Goal: Information Seeking & Learning: Learn about a topic

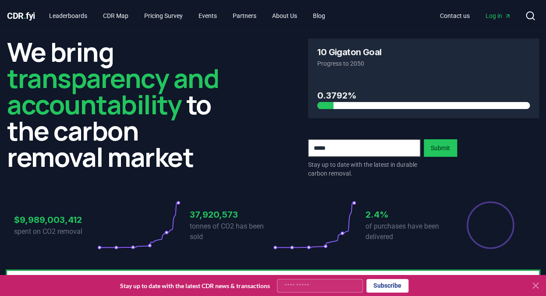
click at [536, 286] on icon at bounding box center [535, 285] width 5 height 5
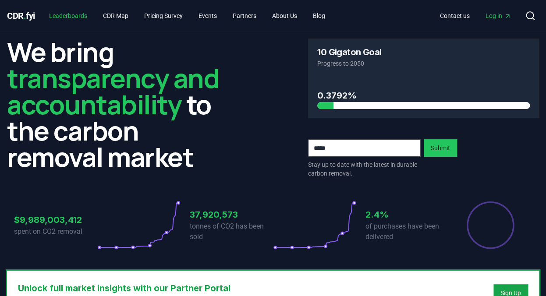
click at [77, 14] on link "Leaderboards" at bounding box center [68, 16] width 52 height 16
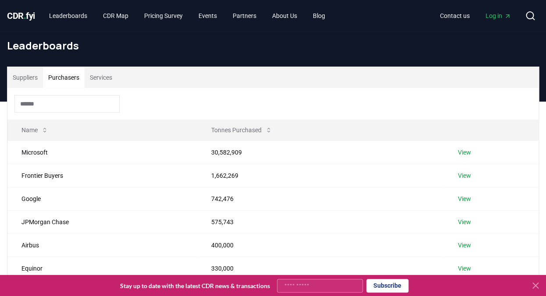
click at [68, 80] on button "Purchasers" at bounding box center [64, 77] width 42 height 21
click at [31, 77] on button "Suppliers" at bounding box center [25, 77] width 36 height 21
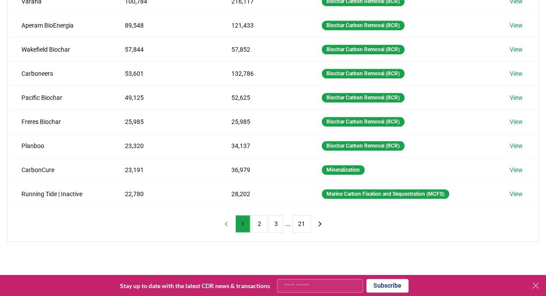
scroll to position [178, 0]
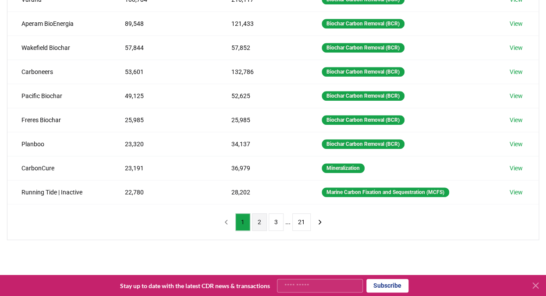
click at [255, 225] on button "2" at bounding box center [259, 222] width 15 height 18
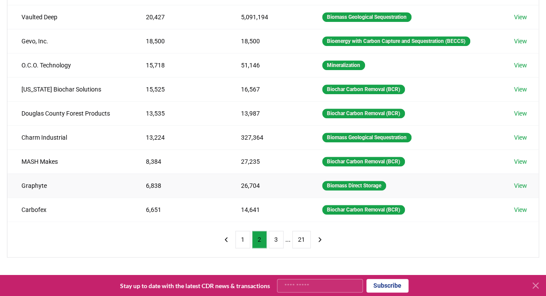
scroll to position [143, 0]
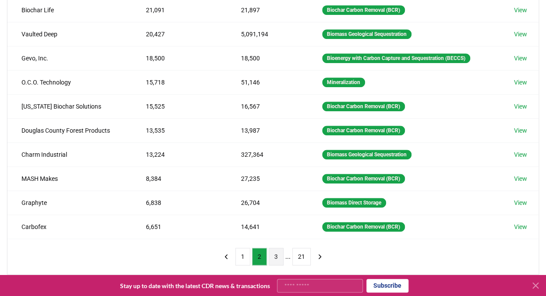
click at [277, 258] on button "3" at bounding box center [276, 257] width 15 height 18
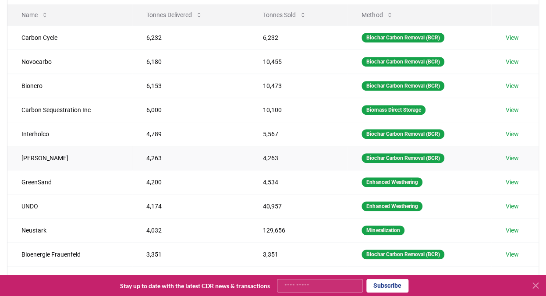
scroll to position [190, 0]
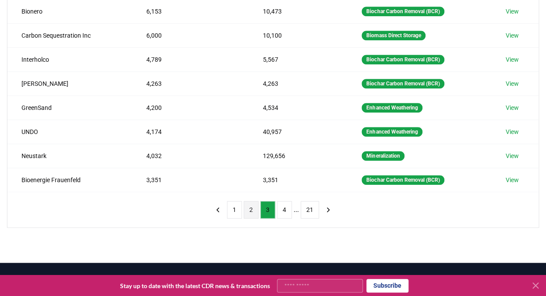
click at [248, 209] on button "2" at bounding box center [251, 210] width 15 height 18
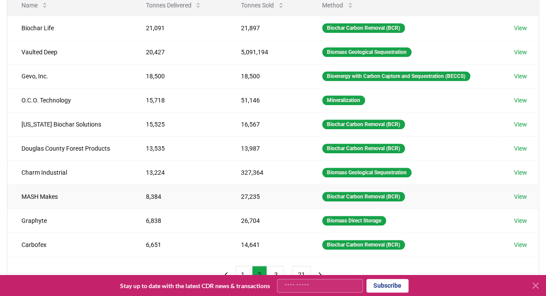
scroll to position [125, 0]
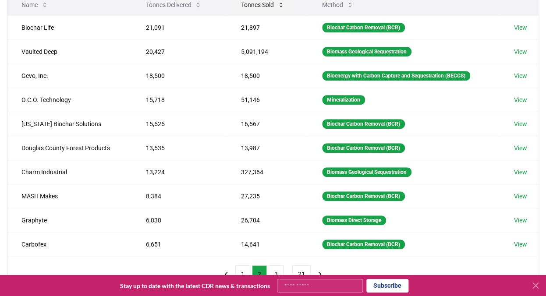
click at [263, 6] on button "Tonnes Sold" at bounding box center [262, 5] width 57 height 18
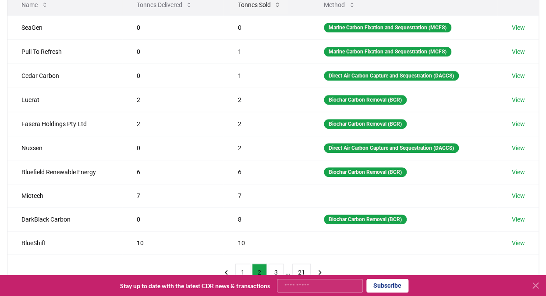
click at [276, 7] on icon at bounding box center [277, 4] width 7 height 7
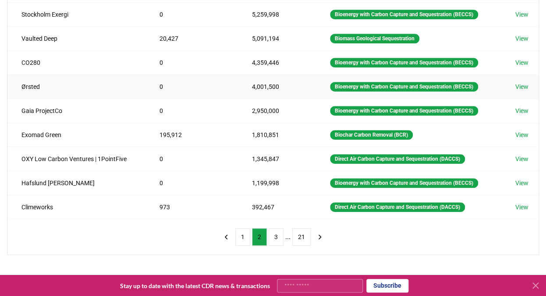
scroll to position [163, 0]
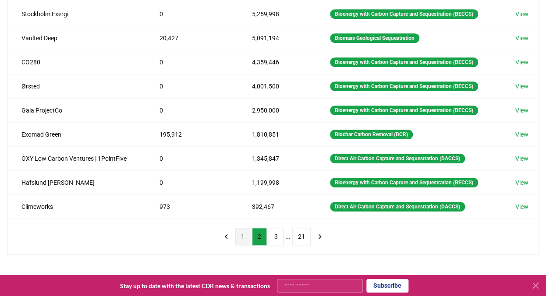
click at [238, 241] on button "1" at bounding box center [242, 237] width 15 height 18
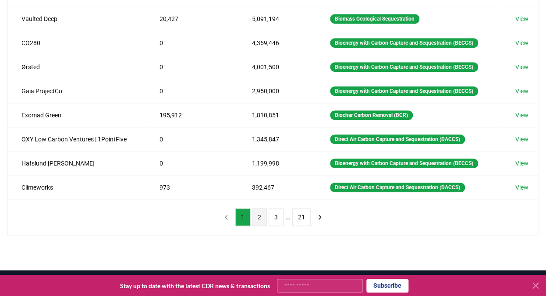
scroll to position [183, 0]
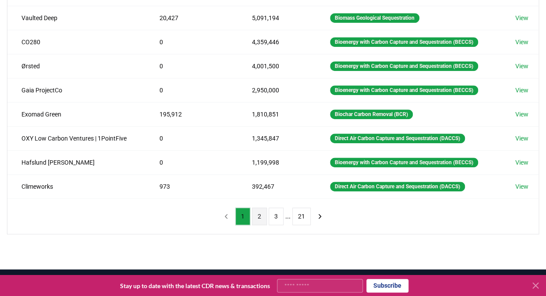
click at [256, 217] on button "2" at bounding box center [259, 217] width 15 height 18
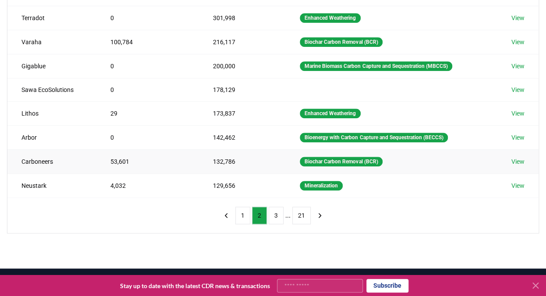
scroll to position [181, 0]
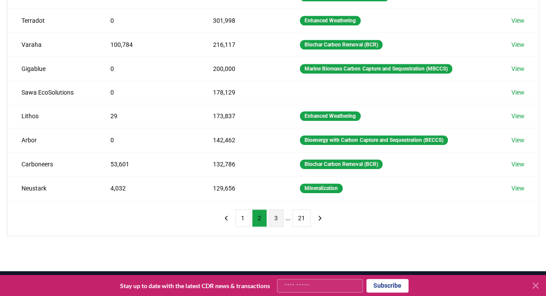
click at [280, 217] on button "3" at bounding box center [276, 219] width 15 height 18
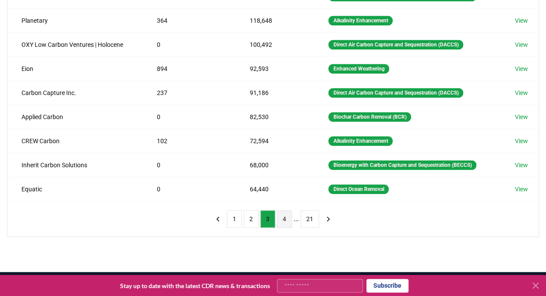
click at [284, 223] on button "4" at bounding box center [284, 219] width 15 height 18
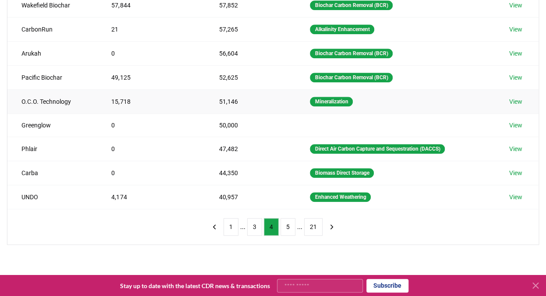
scroll to position [172, 0]
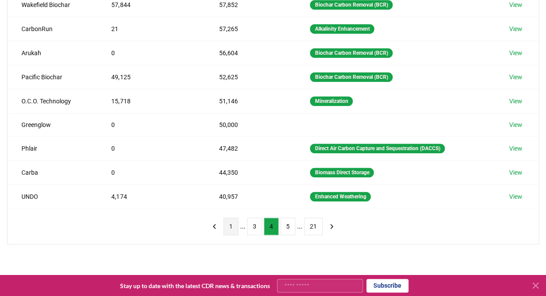
click at [232, 230] on button "1" at bounding box center [231, 227] width 15 height 18
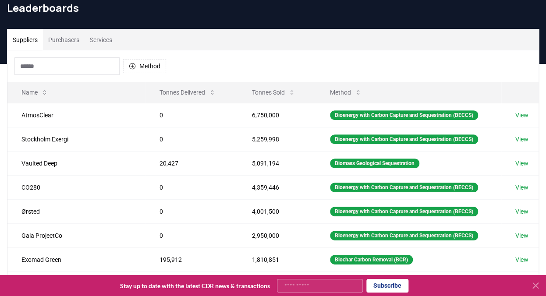
scroll to position [0, 0]
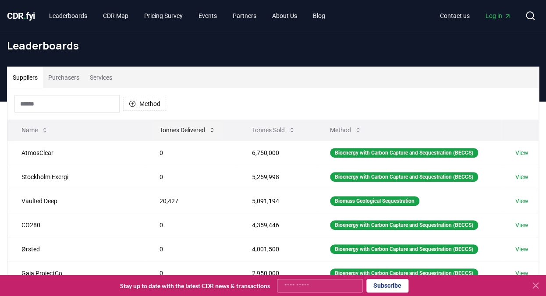
click at [214, 128] on icon at bounding box center [212, 130] width 7 height 7
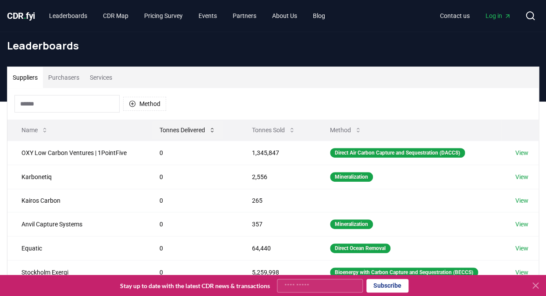
click at [212, 132] on icon at bounding box center [212, 130] width 7 height 7
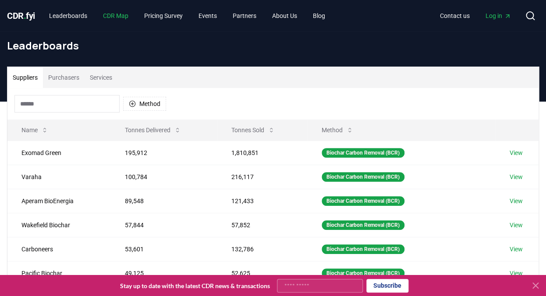
click at [127, 15] on link "CDR Map" at bounding box center [115, 16] width 39 height 16
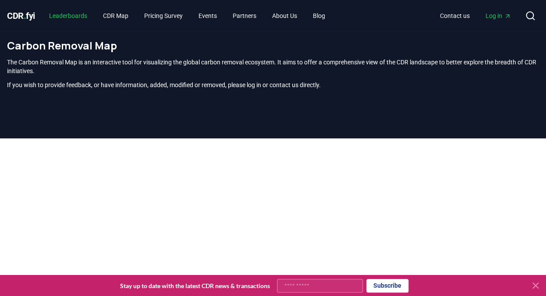
click at [85, 15] on link "Leaderboards" at bounding box center [68, 16] width 52 height 16
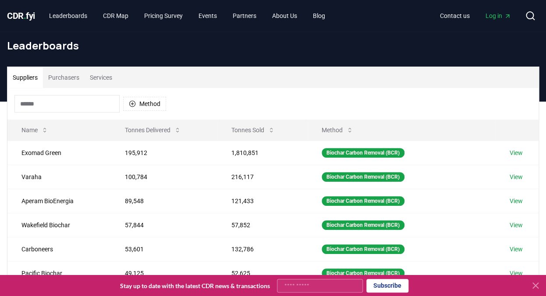
click at [76, 78] on button "Purchasers" at bounding box center [64, 77] width 42 height 21
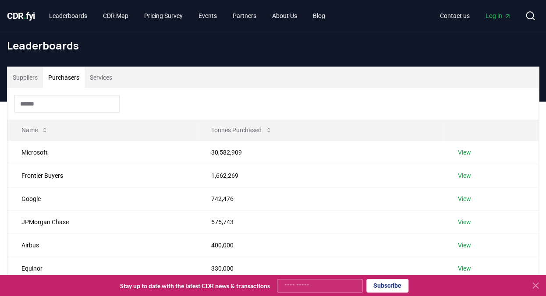
click at [107, 78] on button "Services" at bounding box center [101, 77] width 33 height 21
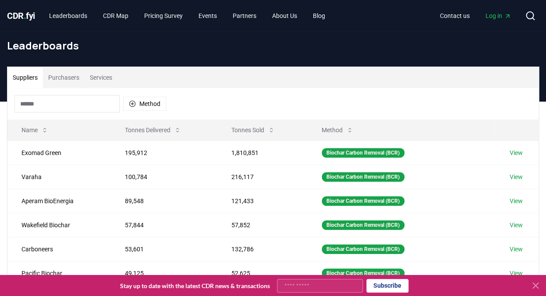
click at [33, 78] on button "Suppliers" at bounding box center [25, 77] width 36 height 21
